Goal: Task Accomplishment & Management: Use online tool/utility

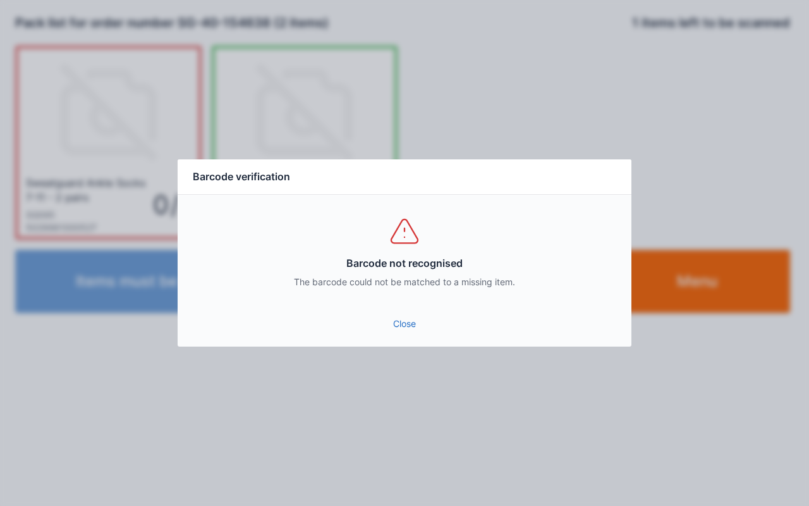
click at [407, 313] on link "Close" at bounding box center [405, 323] width 434 height 23
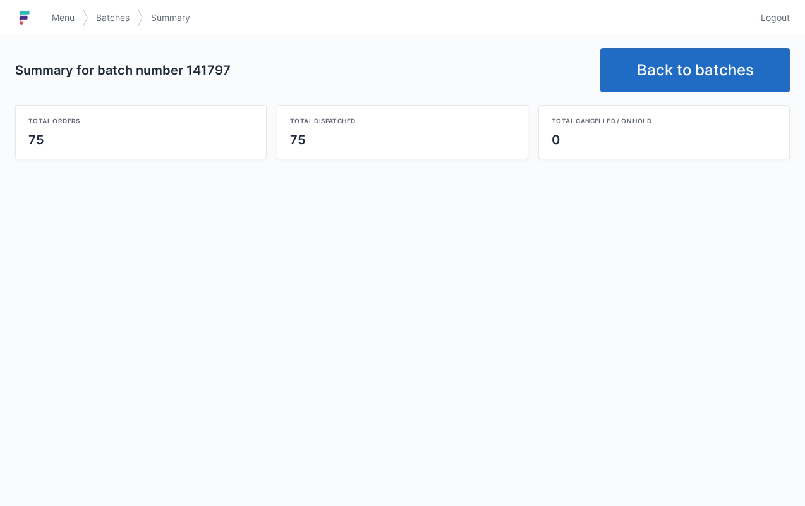
click at [662, 52] on link "Back to batches" at bounding box center [695, 70] width 190 height 44
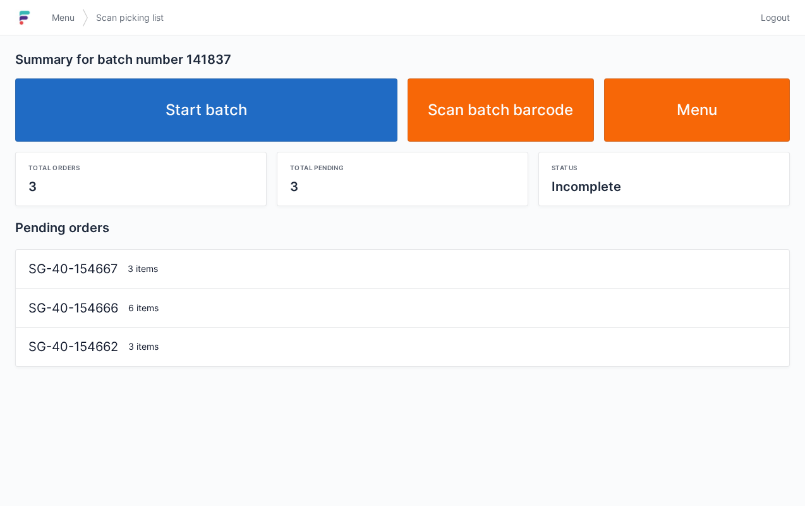
click at [303, 117] on link "Start batch" at bounding box center [206, 109] width 382 height 63
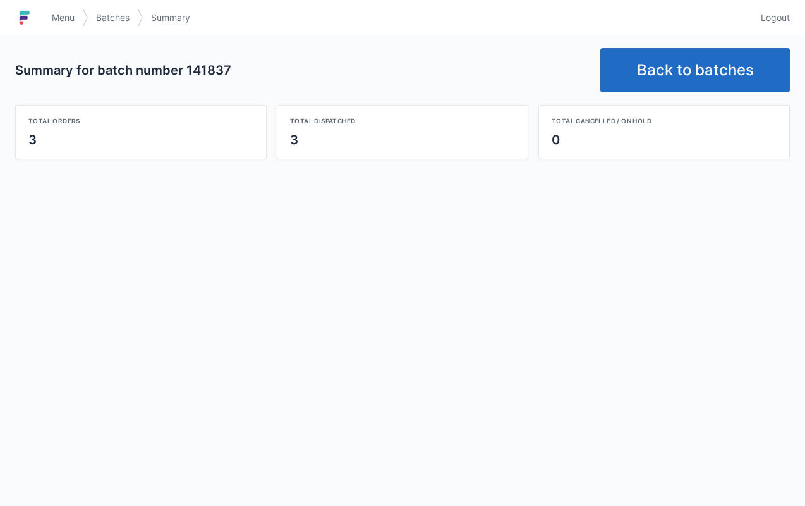
click at [657, 76] on link "Back to batches" at bounding box center [695, 70] width 190 height 44
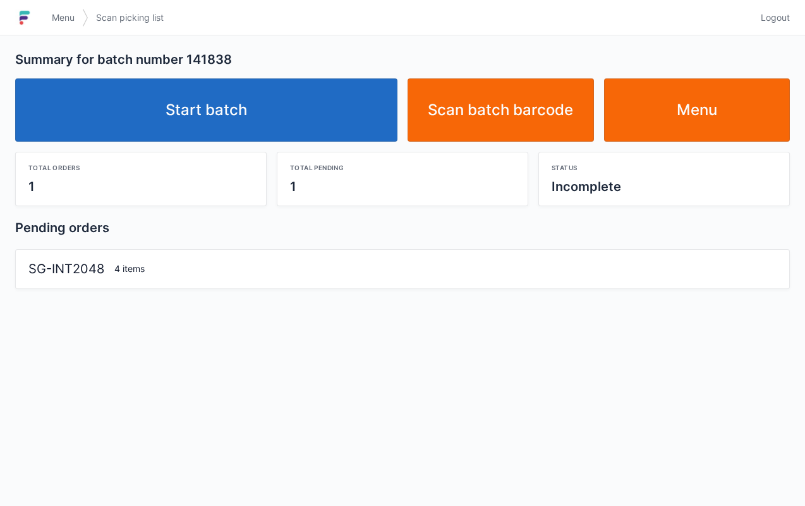
click at [245, 123] on link "Start batch" at bounding box center [206, 109] width 382 height 63
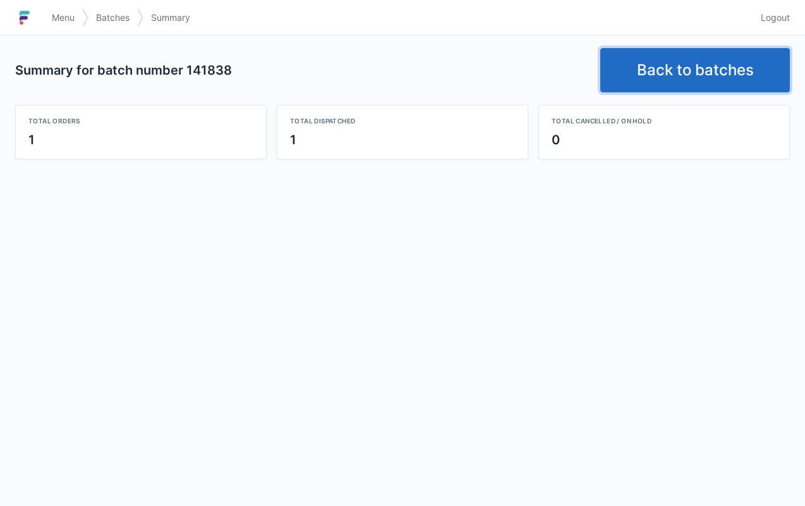
click at [672, 59] on link "Back to batches" at bounding box center [695, 70] width 190 height 44
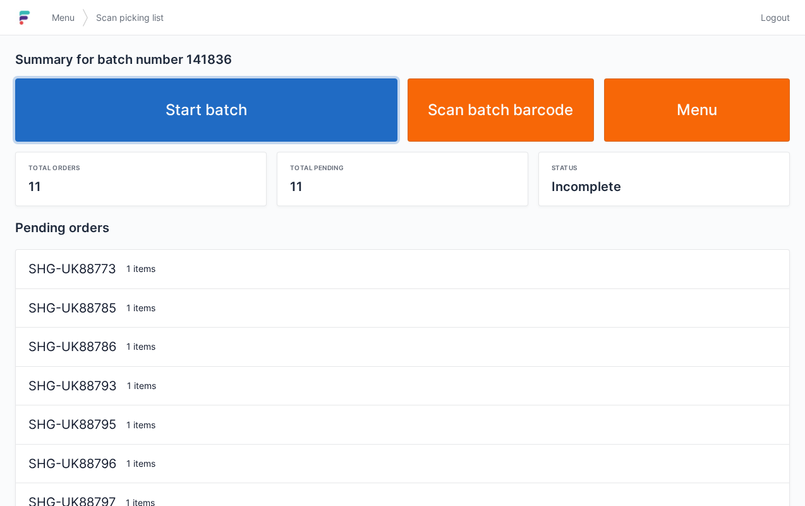
click at [320, 109] on link "Start batch" at bounding box center [206, 109] width 382 height 63
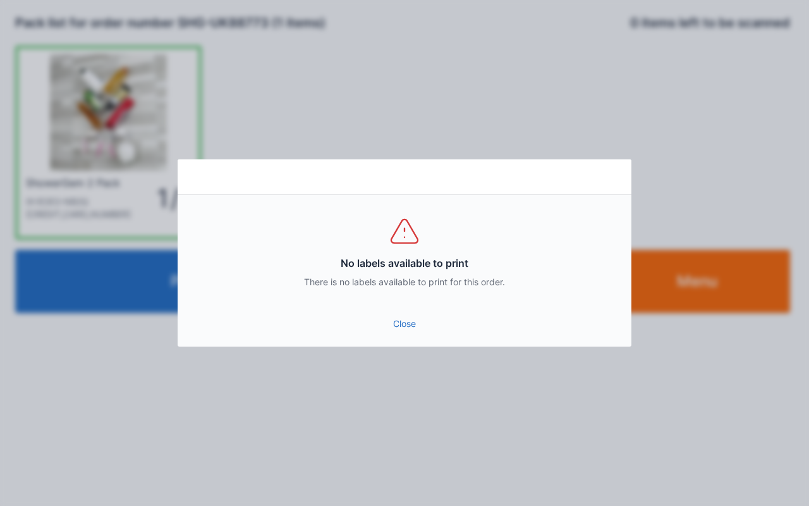
click at [408, 330] on link "Close" at bounding box center [405, 323] width 434 height 23
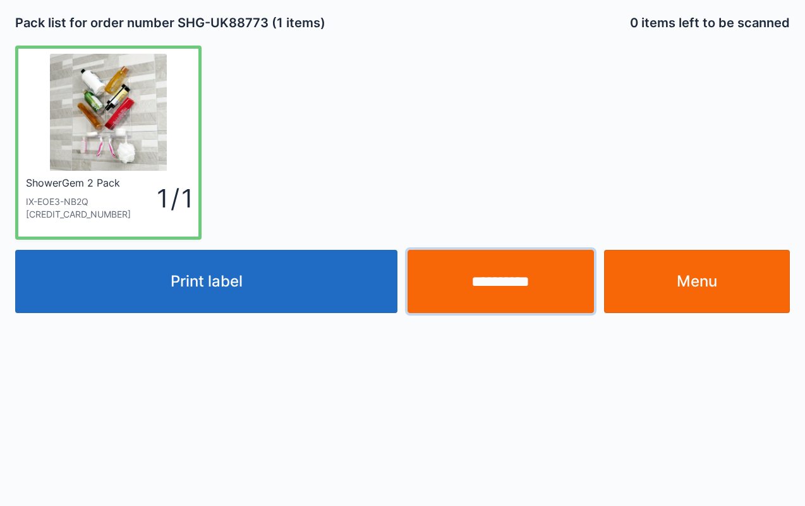
click at [506, 277] on input "**********" at bounding box center [501, 281] width 186 height 63
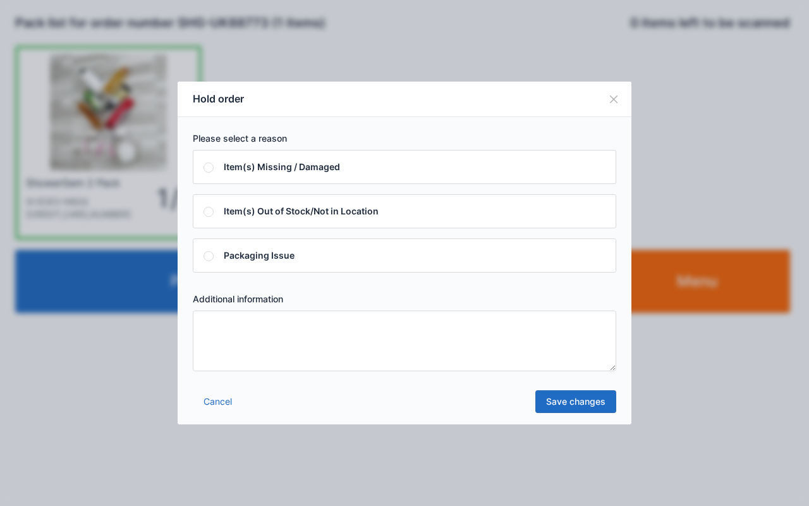
click at [467, 345] on textarea at bounding box center [404, 340] width 423 height 61
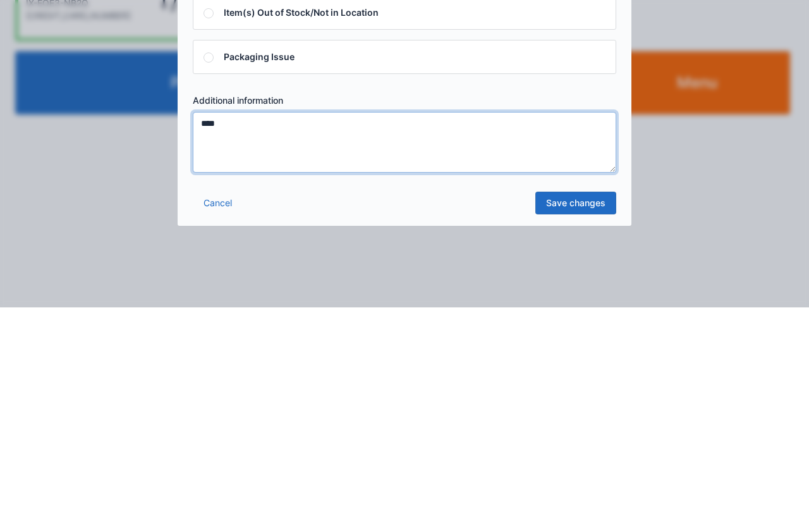
type textarea "****"
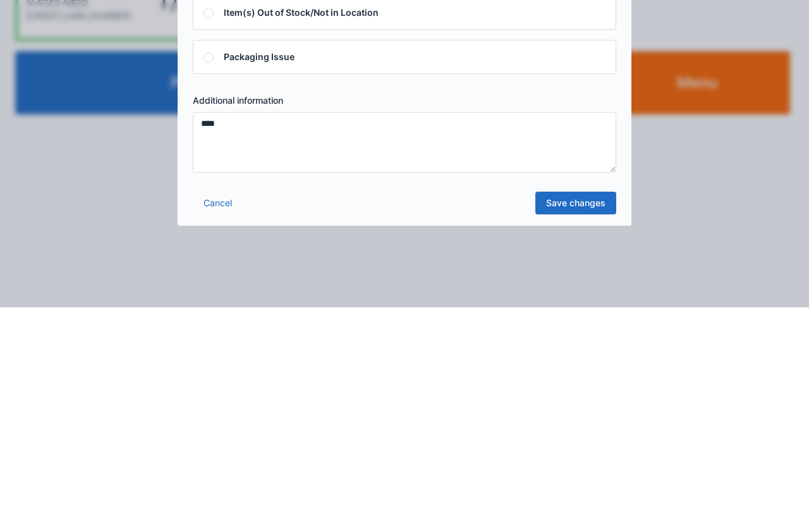
click at [593, 403] on link "Save changes" at bounding box center [575, 401] width 81 height 23
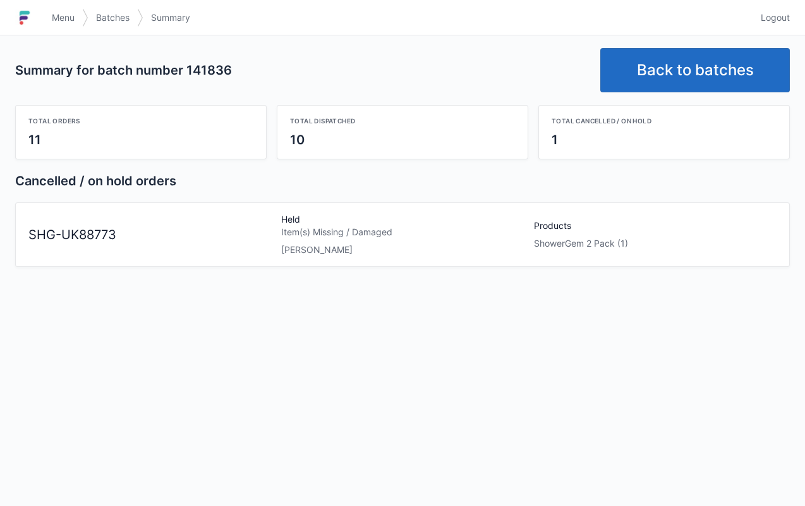
click at [71, 15] on span "Menu" at bounding box center [63, 17] width 23 height 13
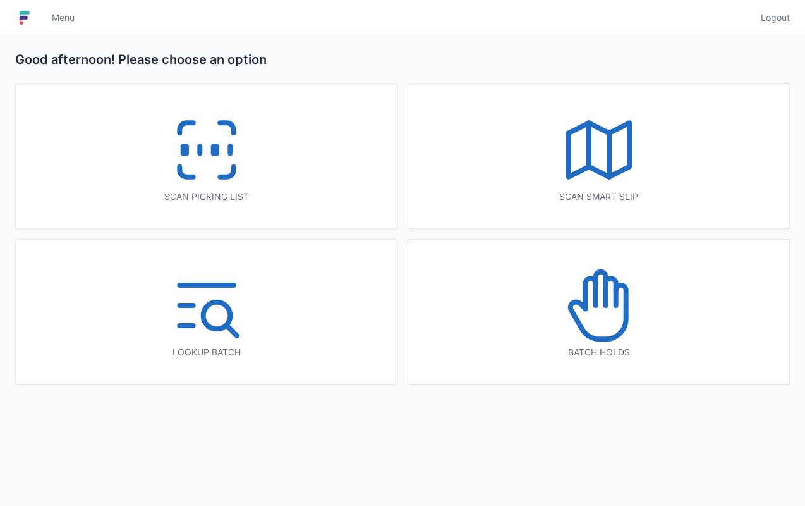
click at [169, 157] on icon at bounding box center [206, 149] width 81 height 81
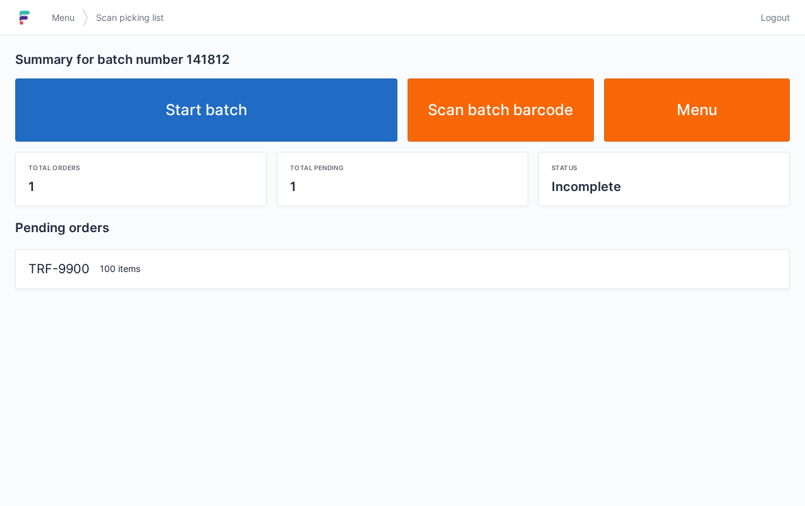
click at [327, 123] on link "Start batch" at bounding box center [206, 109] width 382 height 63
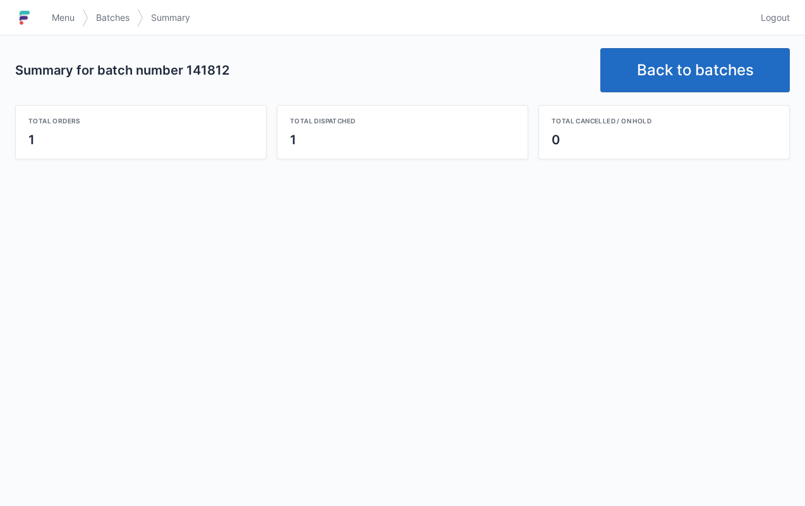
click at [695, 66] on link "Back to batches" at bounding box center [695, 70] width 190 height 44
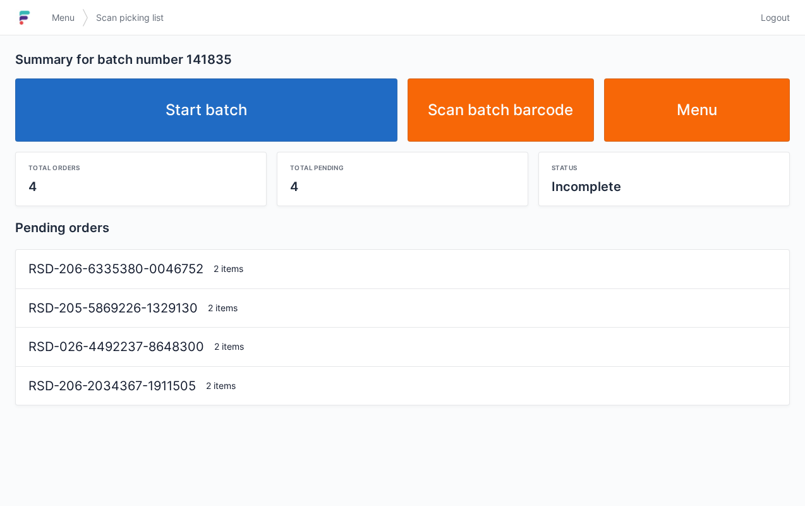
click at [330, 109] on link "Start batch" at bounding box center [206, 109] width 382 height 63
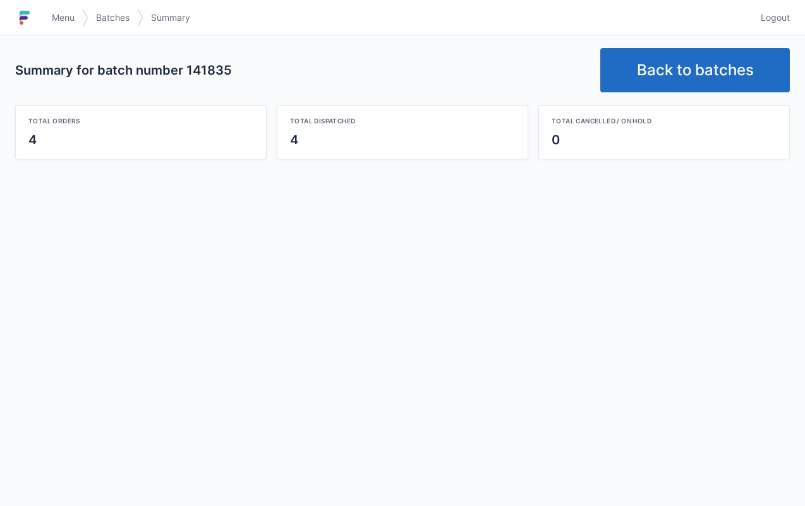
click at [661, 70] on link "Back to batches" at bounding box center [695, 70] width 190 height 44
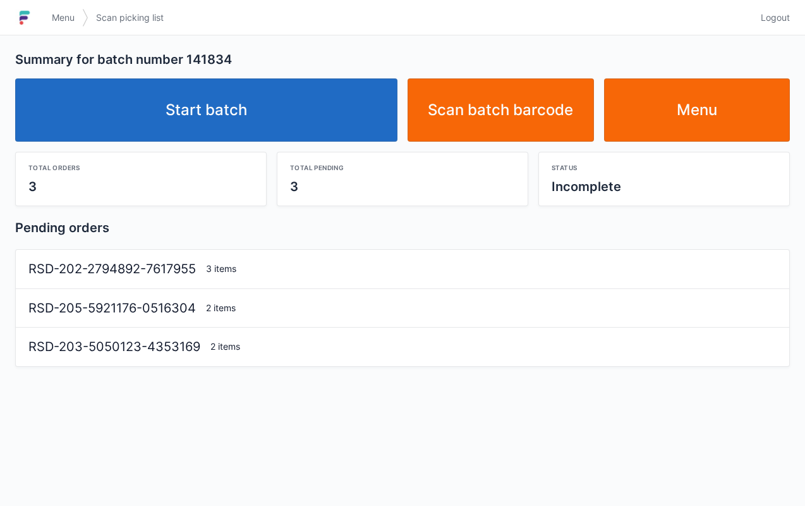
click at [305, 105] on link "Start batch" at bounding box center [206, 109] width 382 height 63
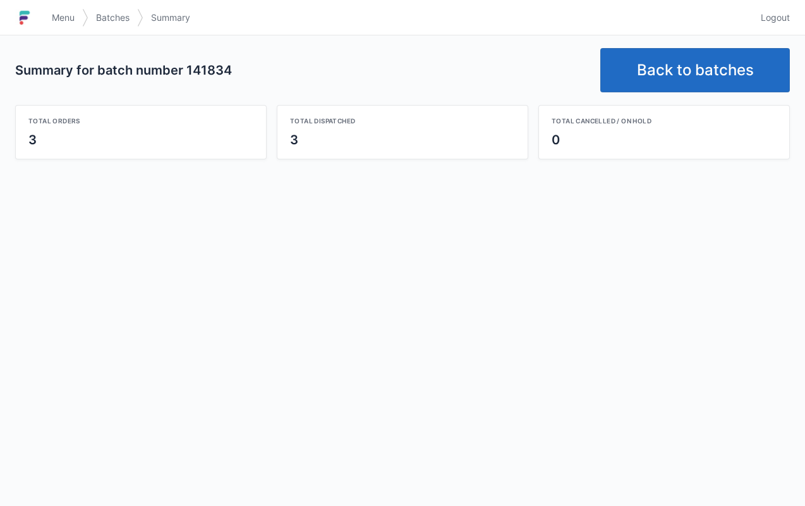
click at [59, 13] on span "Menu" at bounding box center [63, 17] width 23 height 13
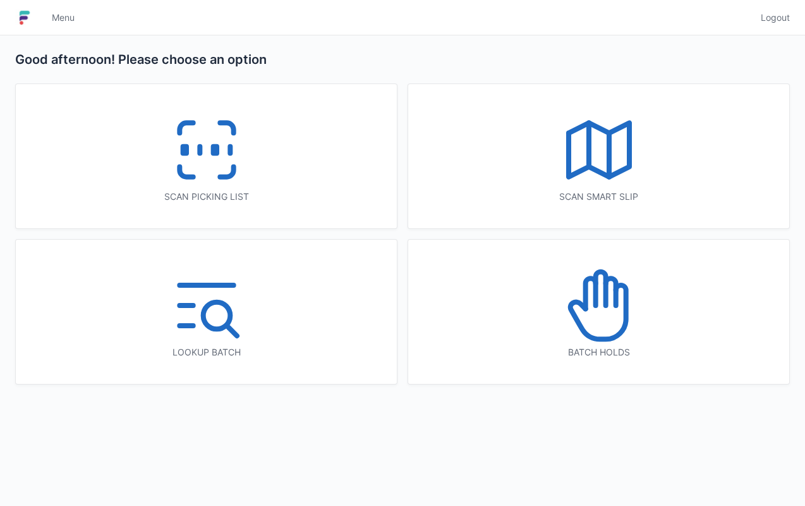
click at [627, 327] on icon at bounding box center [599, 305] width 81 height 81
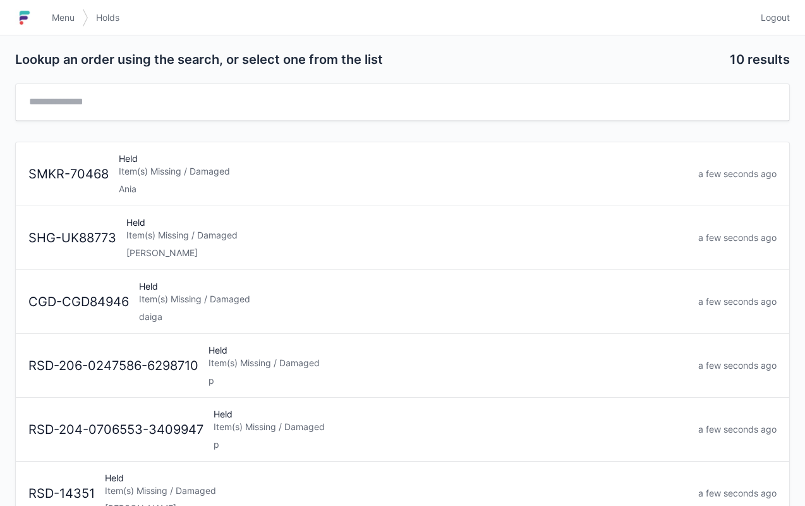
click at [349, 240] on div "Held Item(s) Missing / Damaged [PERSON_NAME]" at bounding box center [407, 237] width 572 height 43
click at [81, 13] on link "Menu" at bounding box center [63, 17] width 38 height 23
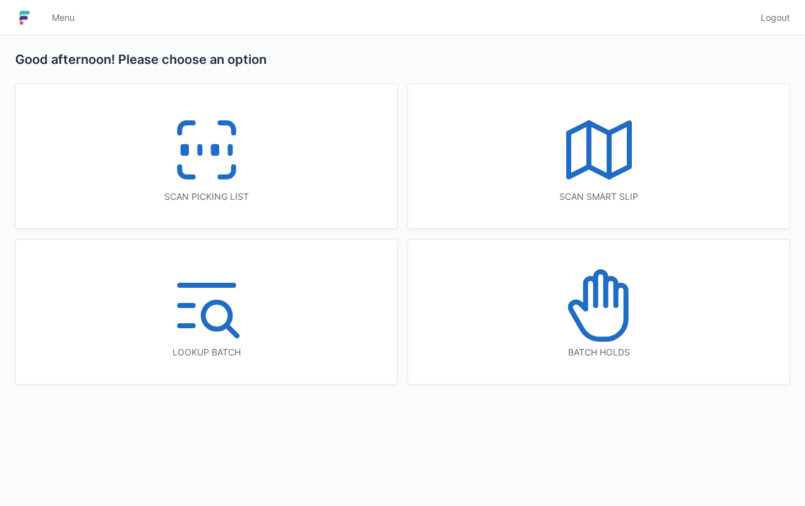
click at [174, 144] on icon at bounding box center [206, 149] width 81 height 81
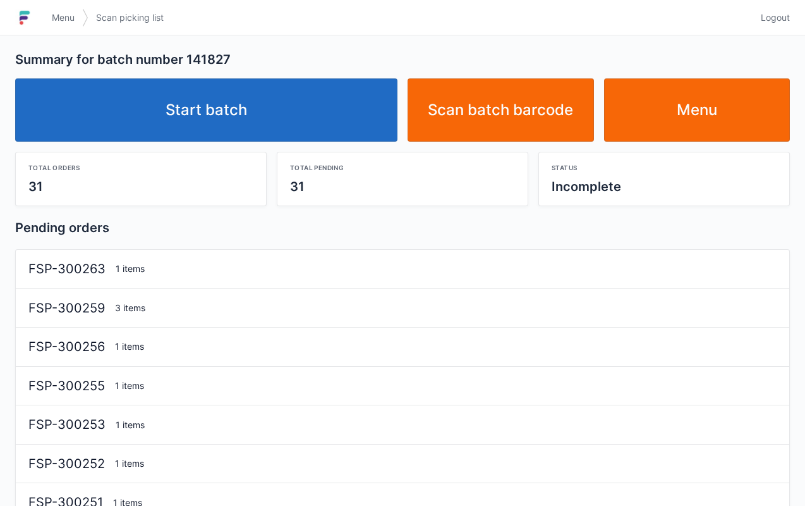
click at [316, 107] on link "Start batch" at bounding box center [206, 109] width 382 height 63
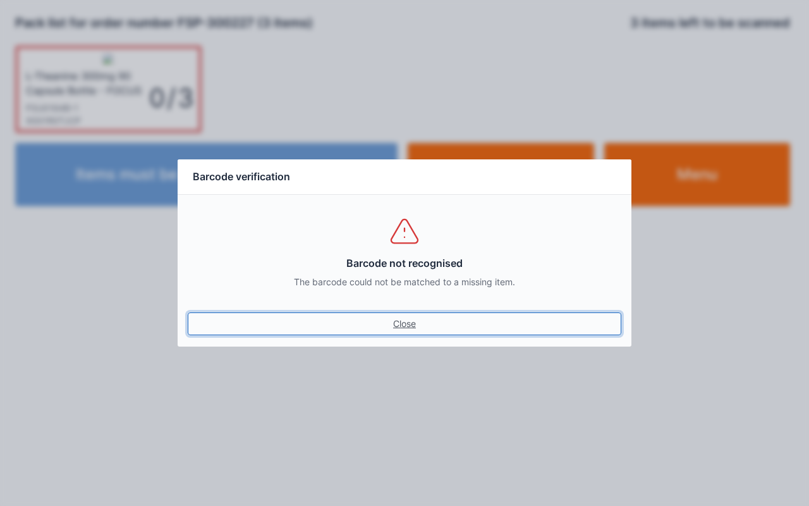
click at [408, 333] on link "Close" at bounding box center [405, 323] width 434 height 23
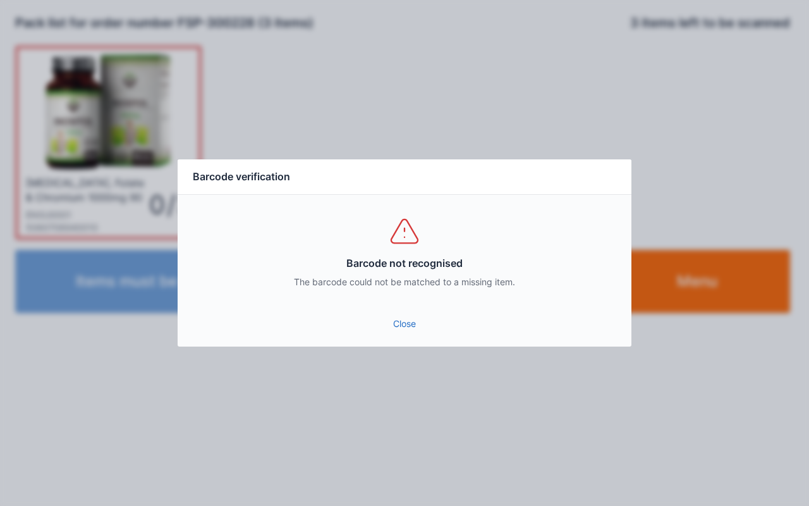
click at [401, 327] on link "Close" at bounding box center [405, 323] width 434 height 23
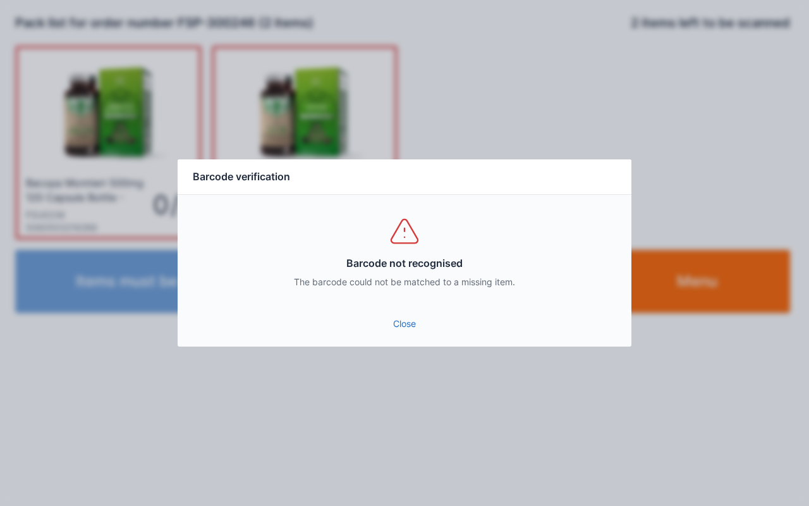
click at [406, 322] on link "Close" at bounding box center [405, 323] width 434 height 23
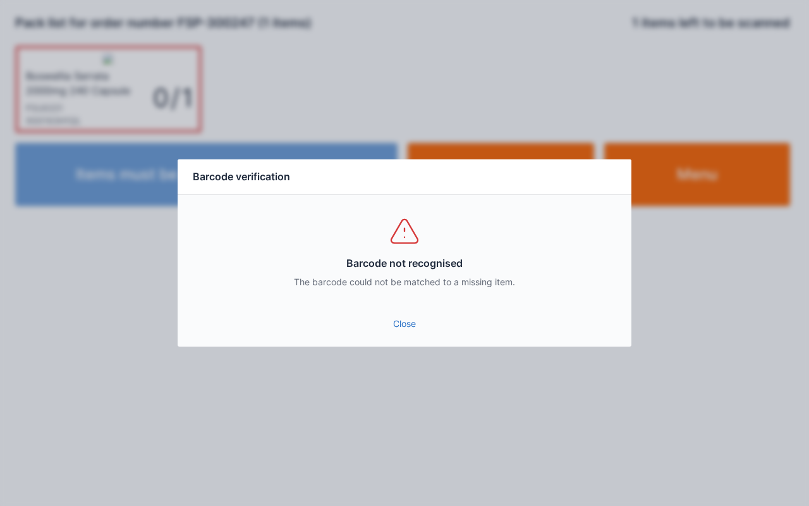
click at [401, 324] on link "Close" at bounding box center [405, 323] width 434 height 23
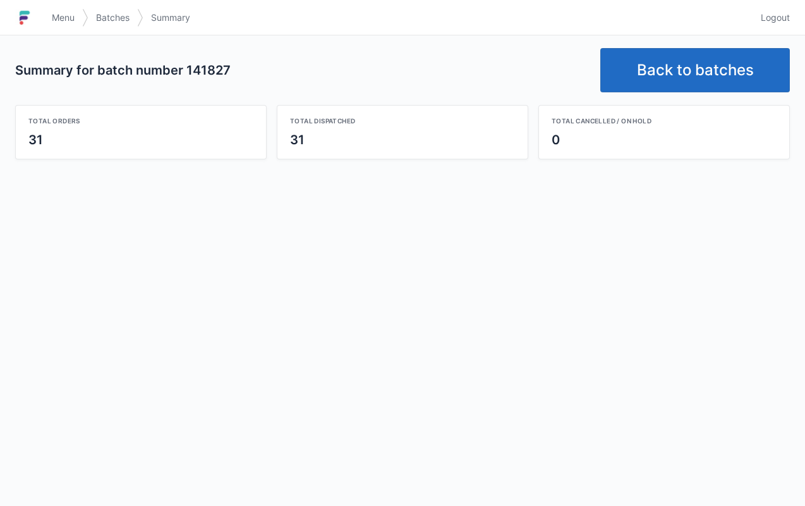
click at [689, 89] on link "Back to batches" at bounding box center [695, 70] width 190 height 44
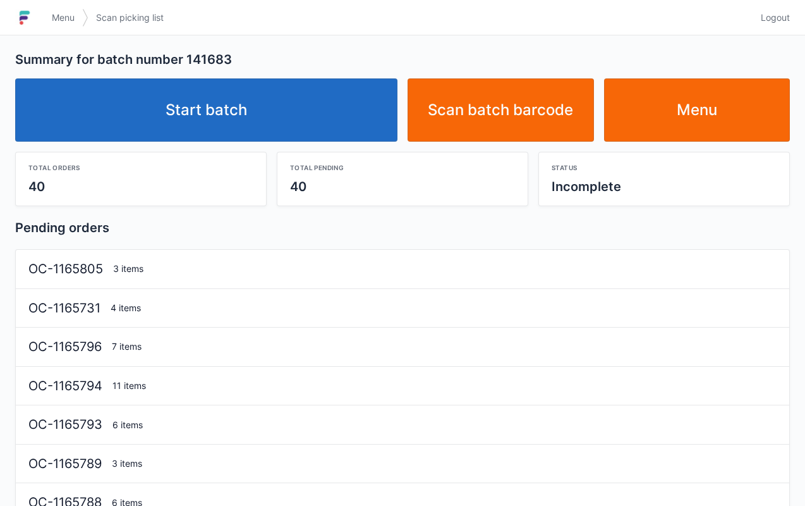
click at [296, 108] on link "Start batch" at bounding box center [206, 109] width 382 height 63
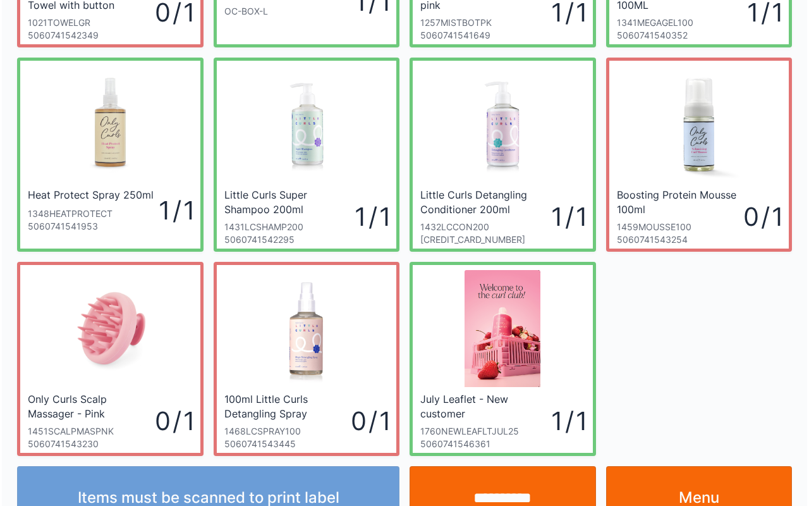
scroll to position [193, 0]
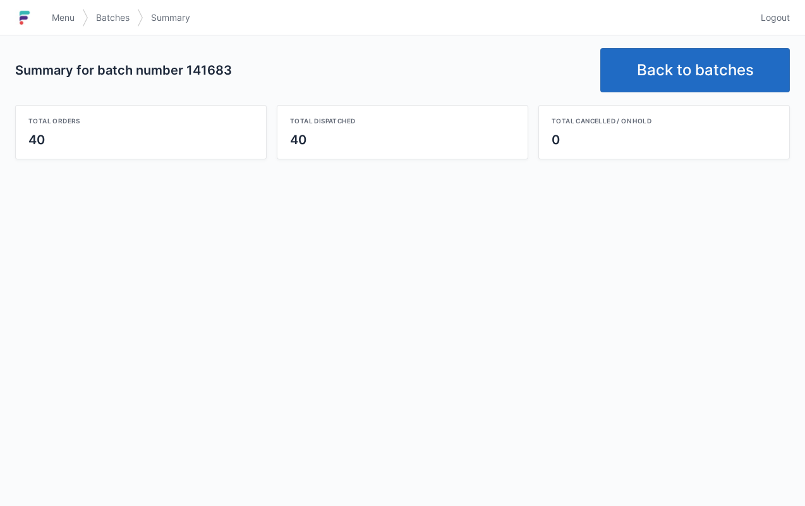
click at [685, 71] on link "Back to batches" at bounding box center [695, 70] width 190 height 44
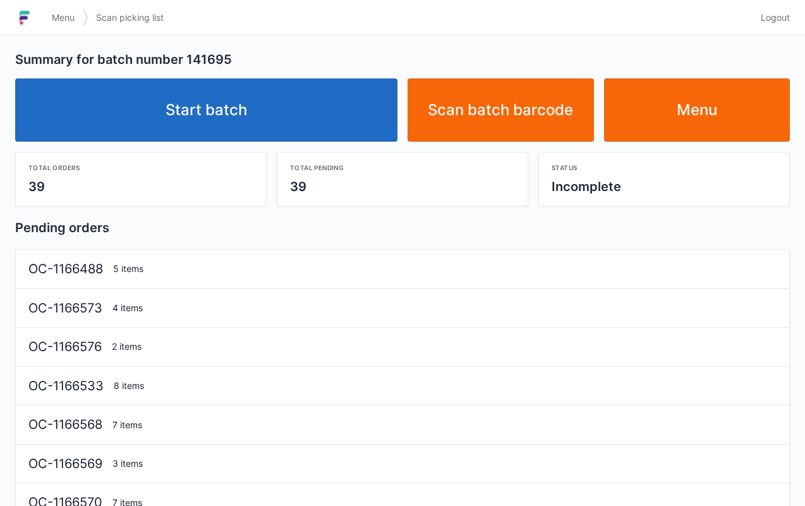
click at [333, 105] on link "Start batch" at bounding box center [206, 109] width 382 height 63
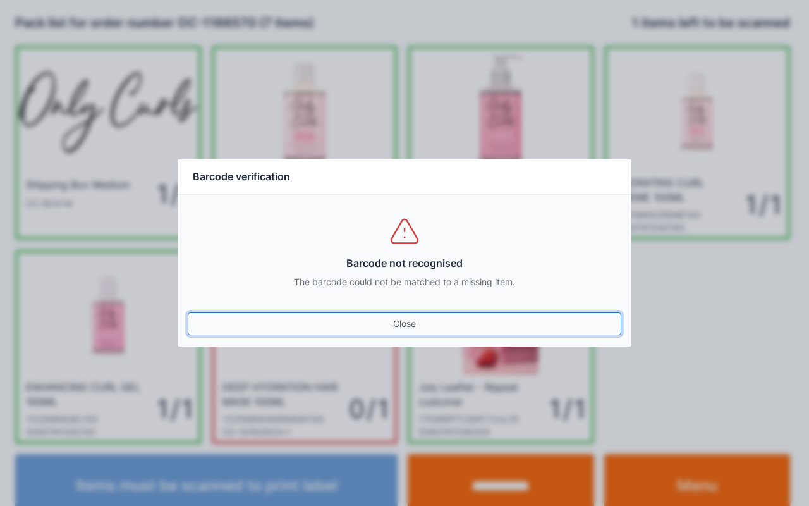
click at [411, 314] on link "Close" at bounding box center [405, 323] width 434 height 23
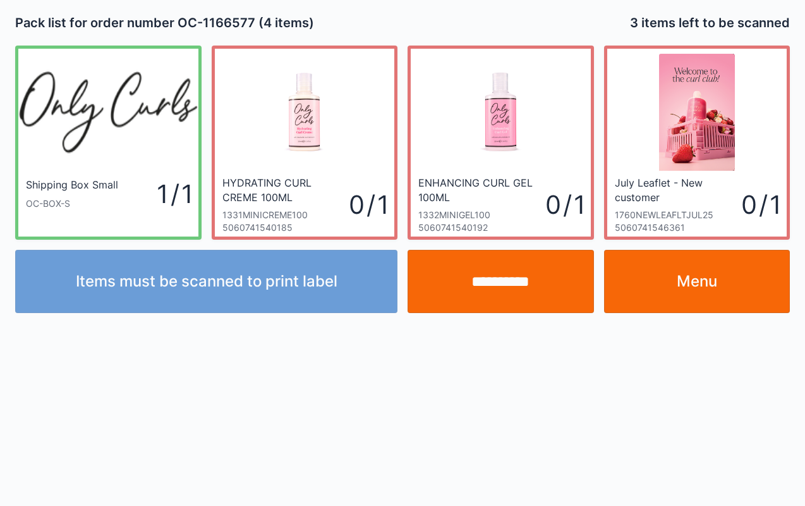
click at [748, 287] on link "Menu" at bounding box center [697, 281] width 186 height 63
